Goal: Book appointment/travel/reservation

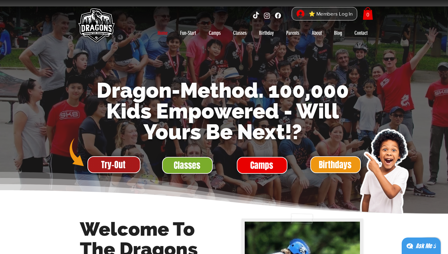
click at [113, 164] on span "Try-Out" at bounding box center [113, 165] width 24 height 12
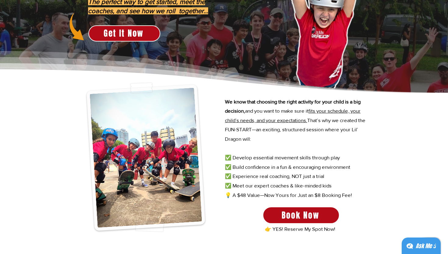
scroll to position [124, 0]
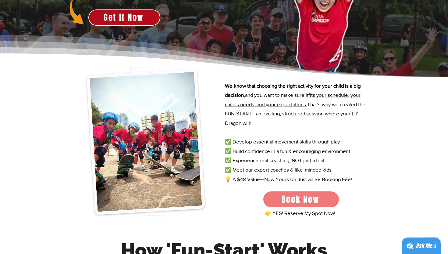
click at [314, 199] on span "Book Now" at bounding box center [301, 199] width 38 height 12
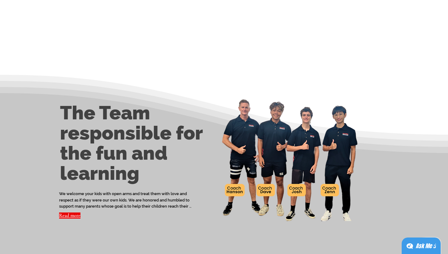
scroll to position [1092, 0]
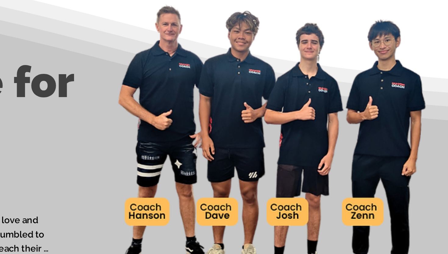
click at [246, 193] on img at bounding box center [289, 160] width 140 height 126
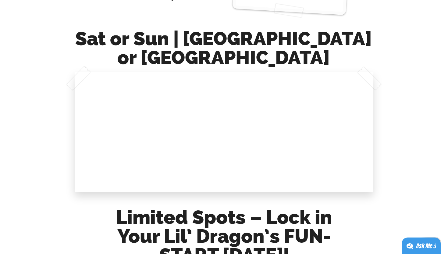
scroll to position [547, 0]
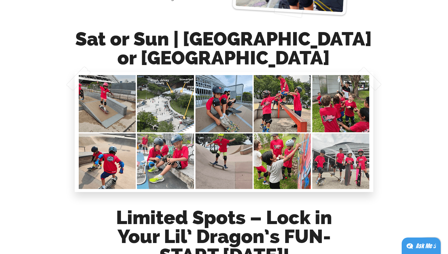
click at [115, 114] on img at bounding box center [224, 132] width 293 height 114
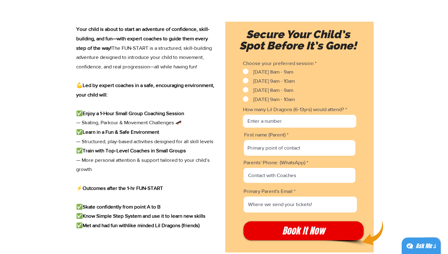
scroll to position [819, 0]
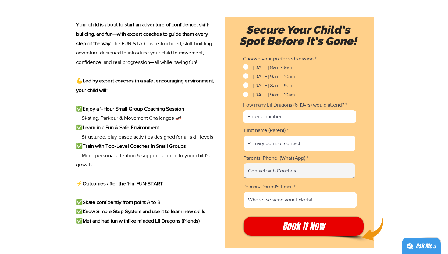
click at [294, 178] on input "Parents' Phone: (WhatsApp)" at bounding box center [300, 170] width 112 height 15
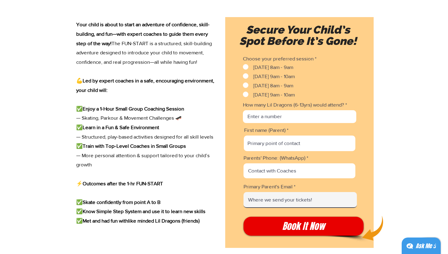
click at [297, 208] on input "Primary Parent's Email" at bounding box center [300, 200] width 113 height 16
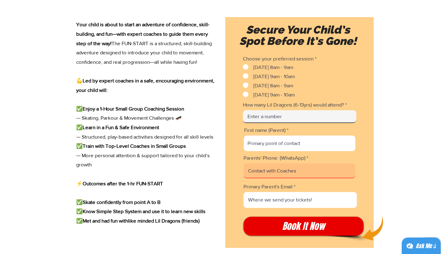
click at [289, 123] on input "How many Lil Dragons (6-13yrs) would attend?" at bounding box center [299, 116] width 113 height 13
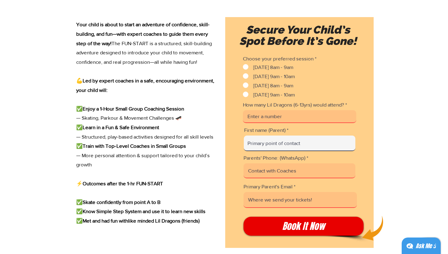
click at [290, 144] on input "First name (Parent)" at bounding box center [300, 143] width 112 height 16
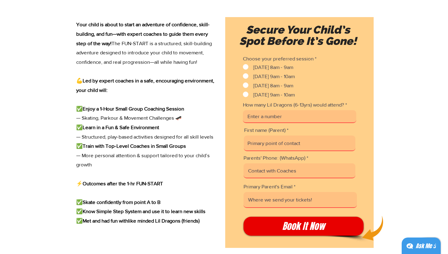
click at [292, 123] on input "How many Lil Dragons (6-13yrs) would attend?" at bounding box center [299, 116] width 113 height 13
click at [293, 123] on input "How many Lil Dragons (6-13yrs) would attend?" at bounding box center [299, 116] width 113 height 13
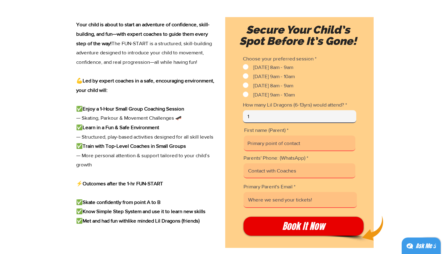
type input "1"
click at [285, 146] on input "First name (Parent)" at bounding box center [300, 143] width 112 height 16
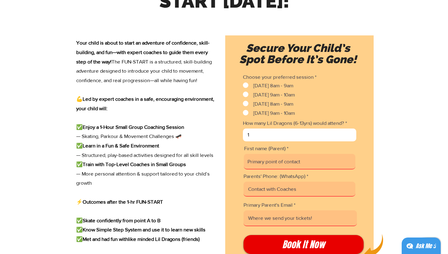
scroll to position [796, 0]
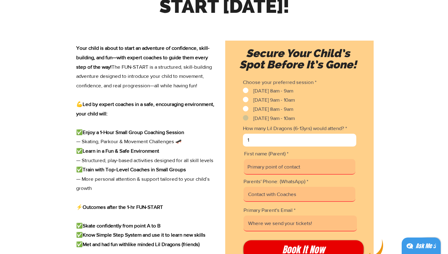
click at [263, 119] on span "Sunday 9am - 10am" at bounding box center [273, 118] width 41 height 6
click at [247, 119] on input "Sunday 9am - 10am" at bounding box center [245, 118] width 4 height 4
checkbox input "true"
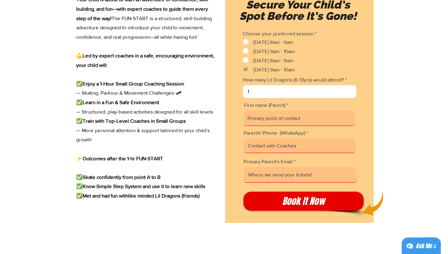
scroll to position [855, 0]
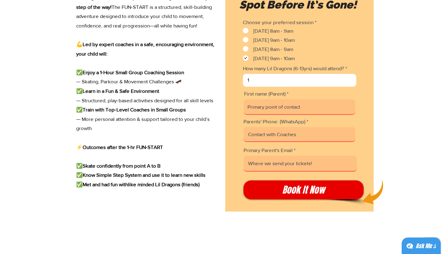
click at [309, 108] on input "First name (Parent)" at bounding box center [300, 107] width 112 height 16
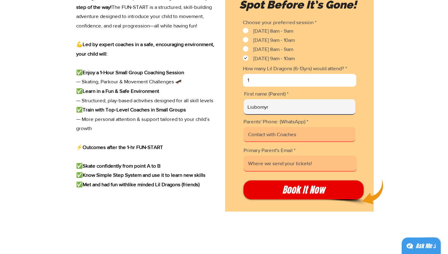
type input "Liubomyr"
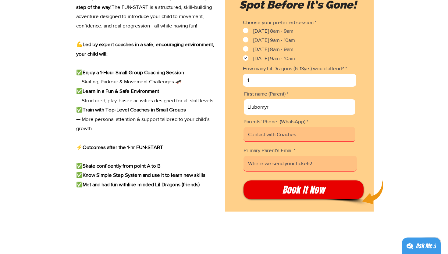
click at [300, 139] on input "Parents' Phone: (WhatsApp)" at bounding box center [300, 134] width 112 height 15
type input "k"
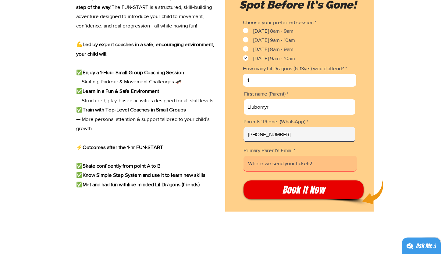
type input "+376387984"
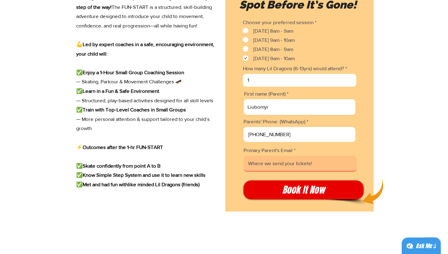
click at [317, 170] on input "Primary Parent's Email" at bounding box center [300, 163] width 113 height 16
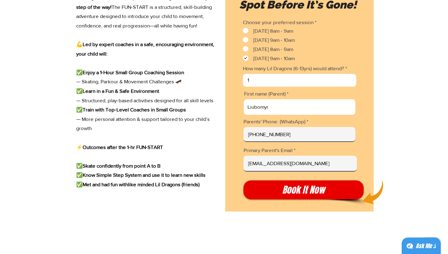
type input "liubko.qwert@gmail.com"
click at [260, 140] on input "+376387984" at bounding box center [300, 134] width 112 height 15
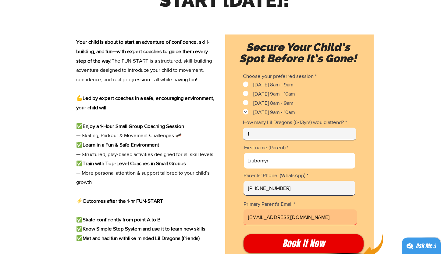
scroll to position [804, 0]
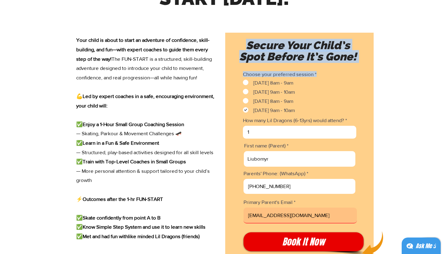
drag, startPoint x: 328, startPoint y: 87, endPoint x: 326, endPoint y: 34, distance: 52.5
click at [326, 34] on div "Secure Your Child’s Spot Before It’s Gone! Choose your preferred session * Requ…" at bounding box center [299, 148] width 148 height 230
click at [364, 109] on div "Slideshow" at bounding box center [299, 148] width 148 height 230
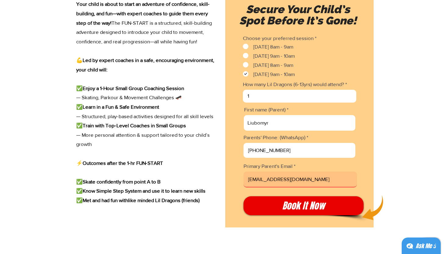
scroll to position [985, 0]
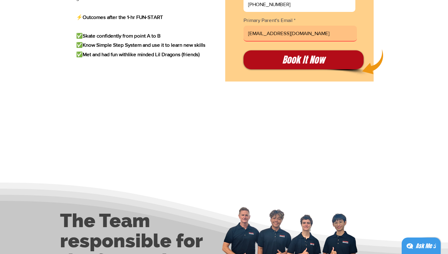
click at [309, 61] on span "Book It Now" at bounding box center [303, 59] width 43 height 13
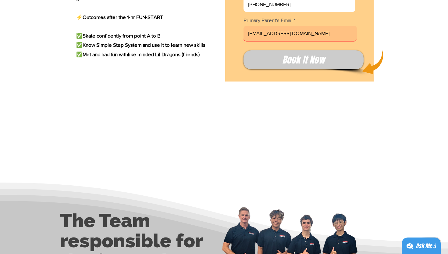
checkbox input "false"
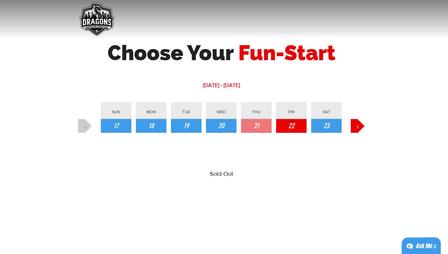
click at [294, 125] on span "22" at bounding box center [291, 126] width 6 height 10
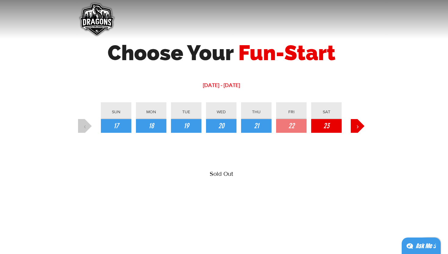
click at [336, 127] on button "23" at bounding box center [326, 126] width 30 height 14
click at [356, 127] on button "›" at bounding box center [358, 126] width 14 height 14
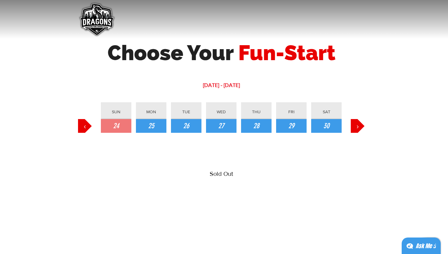
click at [170, 127] on div "SUN 24 MON 25 TUE 26 WED 27 THU 28 FRI 29 SAT 30" at bounding box center [221, 117] width 241 height 30
click at [156, 127] on button "25" at bounding box center [151, 126] width 30 height 14
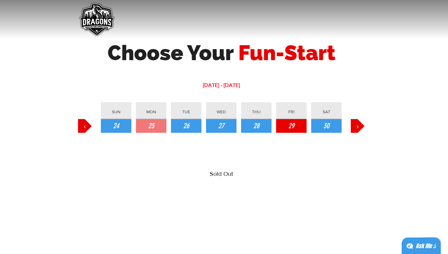
click at [288, 131] on button "29" at bounding box center [291, 126] width 30 height 14
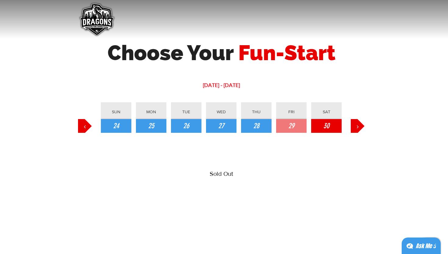
click at [334, 124] on button "30" at bounding box center [326, 126] width 30 height 14
click at [358, 127] on span "›" at bounding box center [358, 126] width 2 height 10
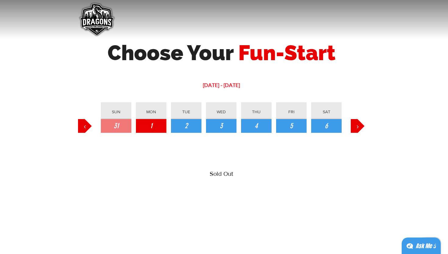
click at [146, 125] on button "1" at bounding box center [151, 126] width 30 height 14
click at [117, 127] on span "31" at bounding box center [116, 126] width 5 height 10
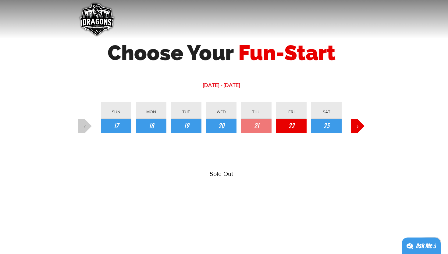
click at [296, 130] on button "22" at bounding box center [291, 126] width 30 height 14
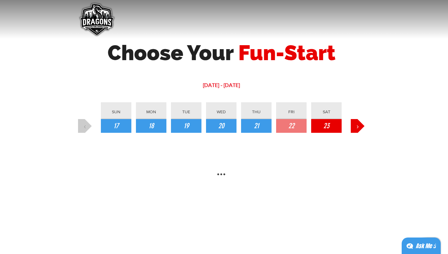
click at [327, 124] on span "23" at bounding box center [326, 126] width 6 height 10
click at [354, 123] on button "›" at bounding box center [358, 126] width 14 height 14
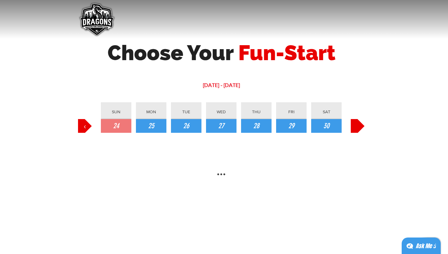
click at [354, 123] on button "›" at bounding box center [358, 126] width 14 height 14
click at [329, 127] on button "6" at bounding box center [326, 126] width 30 height 14
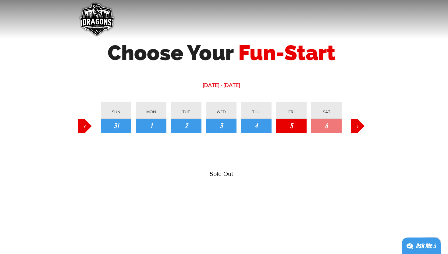
click at [289, 124] on button "5" at bounding box center [291, 126] width 30 height 14
click at [95, 22] on img "main content" at bounding box center [97, 20] width 40 height 40
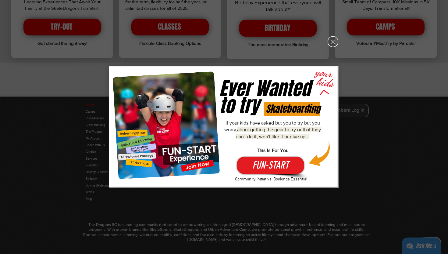
click at [335, 41] on icon "Back to site" at bounding box center [333, 41] width 11 height 11
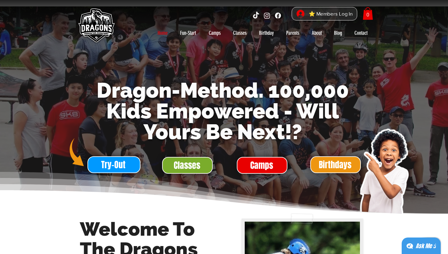
scroll to position [1274, 0]
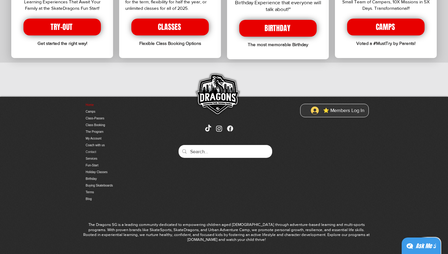
click at [100, 148] on link "Contact" at bounding box center [118, 151] width 64 height 7
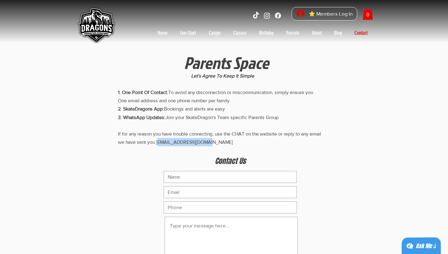
drag, startPoint x: 157, startPoint y: 142, endPoint x: 256, endPoint y: 142, distance: 99.1
click at [256, 142] on p "1. One Point Of Contact: To avoid any disconnection or miscommunication, simply…" at bounding box center [222, 117] width 209 height 58
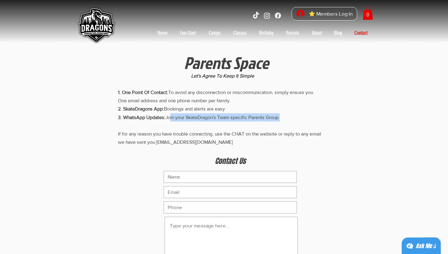
drag, startPoint x: 172, startPoint y: 118, endPoint x: 315, endPoint y: 124, distance: 143.7
click at [315, 124] on p "1. One Point Of Contact: To avoid any disconnection or miscommunication, simply…" at bounding box center [222, 117] width 209 height 58
